Goal: Navigation & Orientation: Find specific page/section

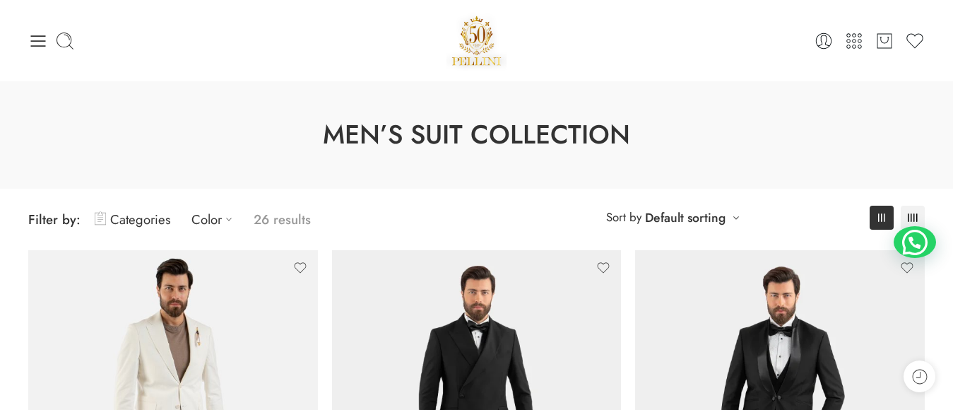
click at [467, 40] on img at bounding box center [476, 41] width 61 height 60
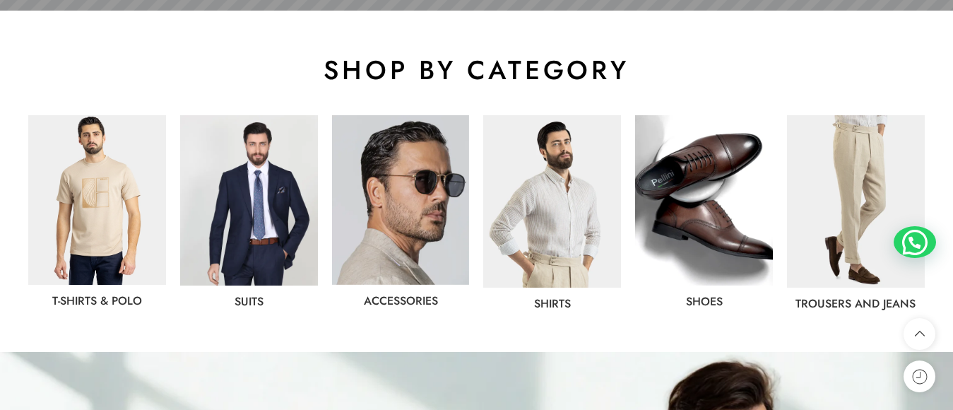
click at [590, 200] on img at bounding box center [552, 201] width 138 height 172
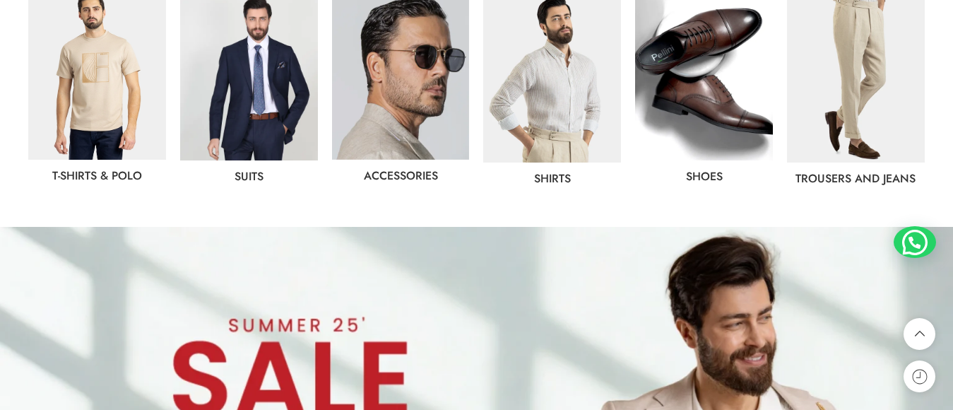
scroll to position [1130, 0]
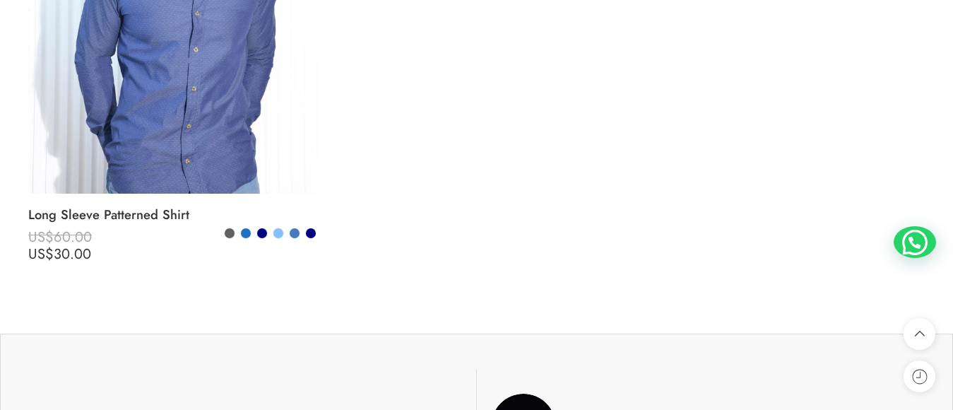
scroll to position [4945, 0]
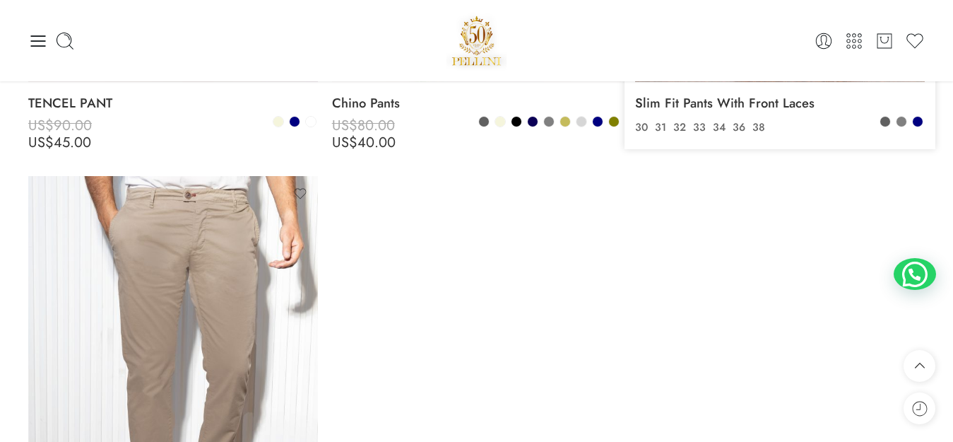
scroll to position [1978, 0]
